Goal: Task Accomplishment & Management: Manage account settings

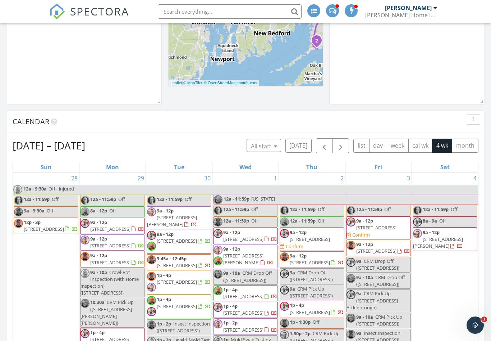
scroll to position [177, 0]
click at [323, 141] on button "button" at bounding box center [324, 145] width 17 height 15
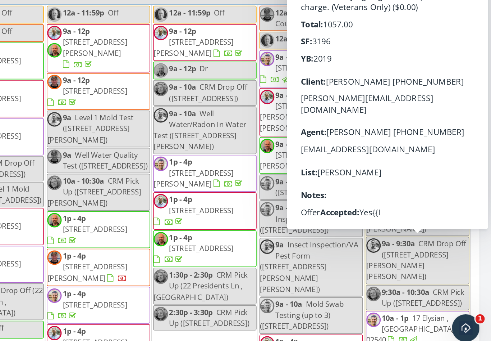
scroll to position [1150, 0]
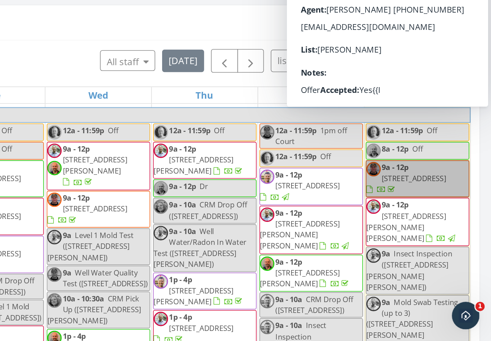
scroll to position [4, 4]
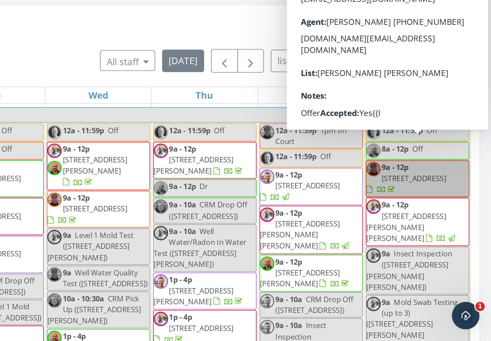
click at [423, 252] on span "9a - 12p" at bounding box center [431, 255] width 17 height 6
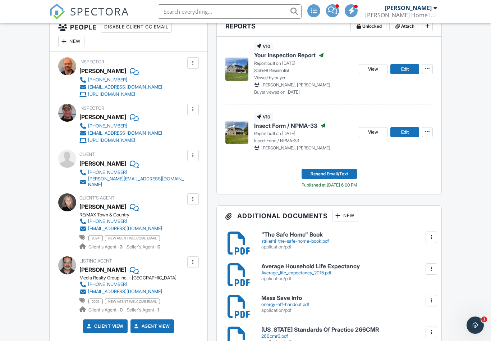
scroll to position [194, 0]
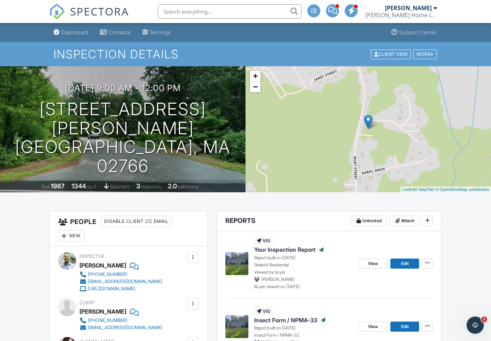
click at [79, 34] on div "Dashboard" at bounding box center [74, 32] width 27 height 6
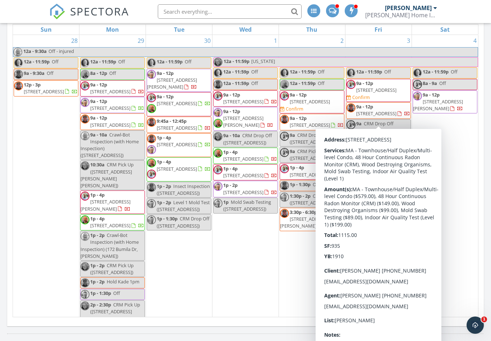
click at [390, 111] on span "[STREET_ADDRESS]" at bounding box center [376, 113] width 40 height 6
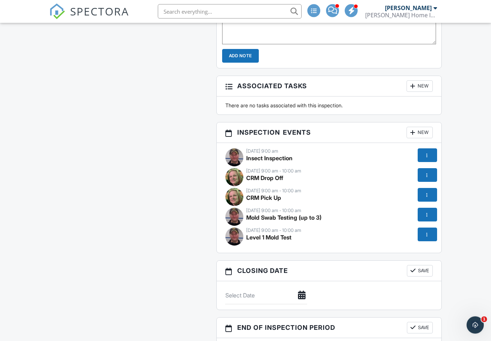
scroll to position [932, 0]
click at [428, 194] on div at bounding box center [426, 194] width 7 height 7
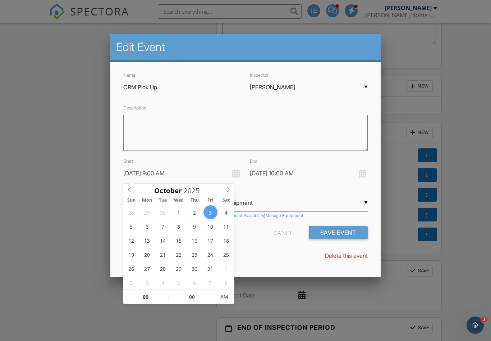
type input "10/06/2025 9:00 AM"
type input "10/06/2025 10:00 AM"
click at [150, 299] on input "09" at bounding box center [145, 297] width 44 height 14
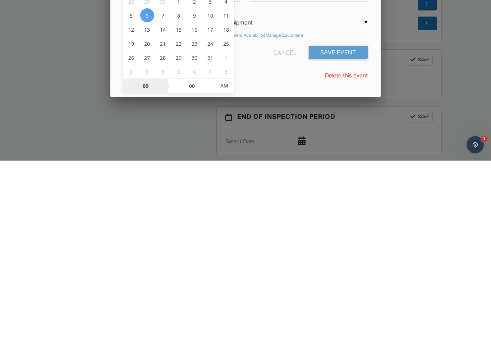
type input "01"
type input "10/06/2025 1:00 AM"
type input "10/06/2025 2:00 AM"
type input "10"
type input "10/06/2025 10:00 AM"
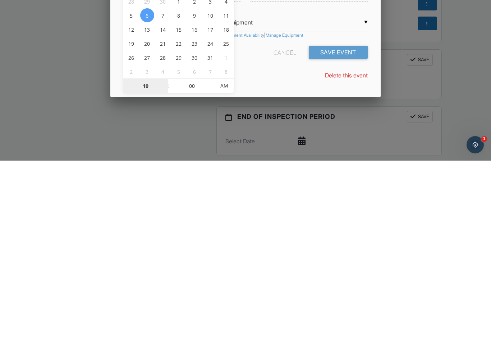
type input "10/06/2025 11:00 AM"
type input "10/05/2025 10:00 AM"
type input "[DATE] 11:00 AM"
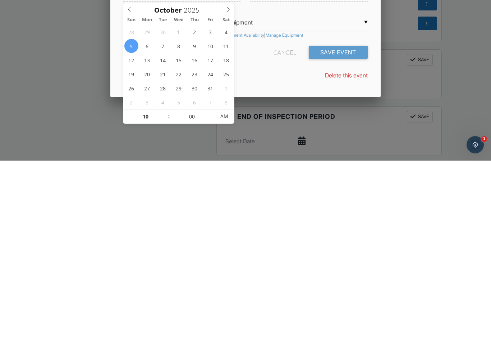
scroll to position [1143, 0]
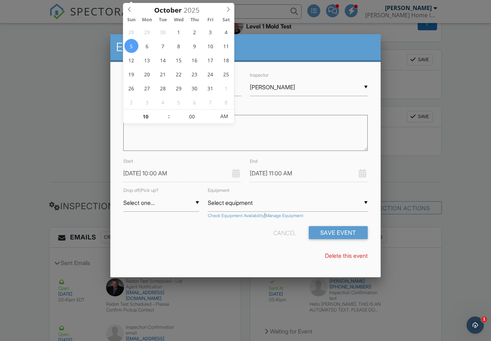
click at [168, 174] on input "10/05/2025 10:00 AM" at bounding box center [182, 173] width 118 height 18
click at [160, 175] on input "10/05/2025 10:00 AM" at bounding box center [182, 173] width 118 height 18
click at [145, 114] on input "10" at bounding box center [145, 116] width 44 height 14
type input "01"
type input "10/05/2025 1:00 AM"
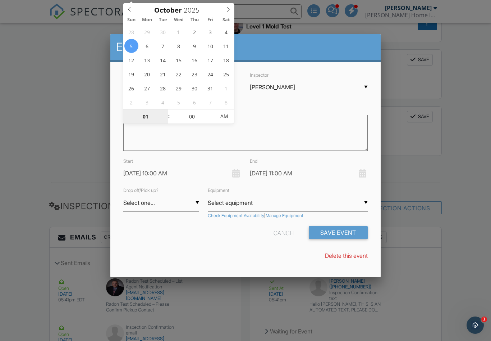
type input "10/05/2025 2:00 AM"
type input "11"
type input "[DATE] 11:00 AM"
type input "[DATE] 12:00 PM"
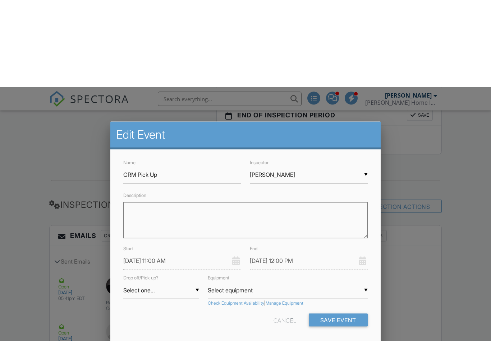
scroll to position [1232, 0]
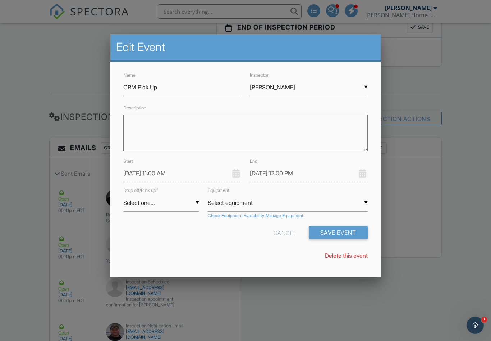
click at [339, 236] on button "Save Event" at bounding box center [338, 232] width 59 height 13
